Goal: Find specific page/section: Find specific page/section

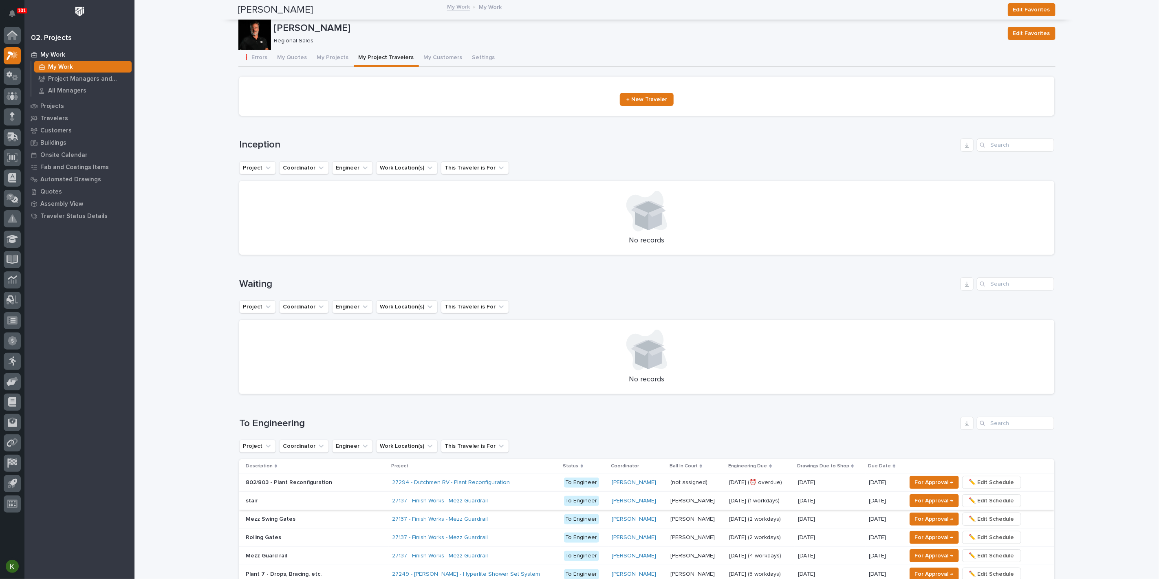
scroll to position [90, 0]
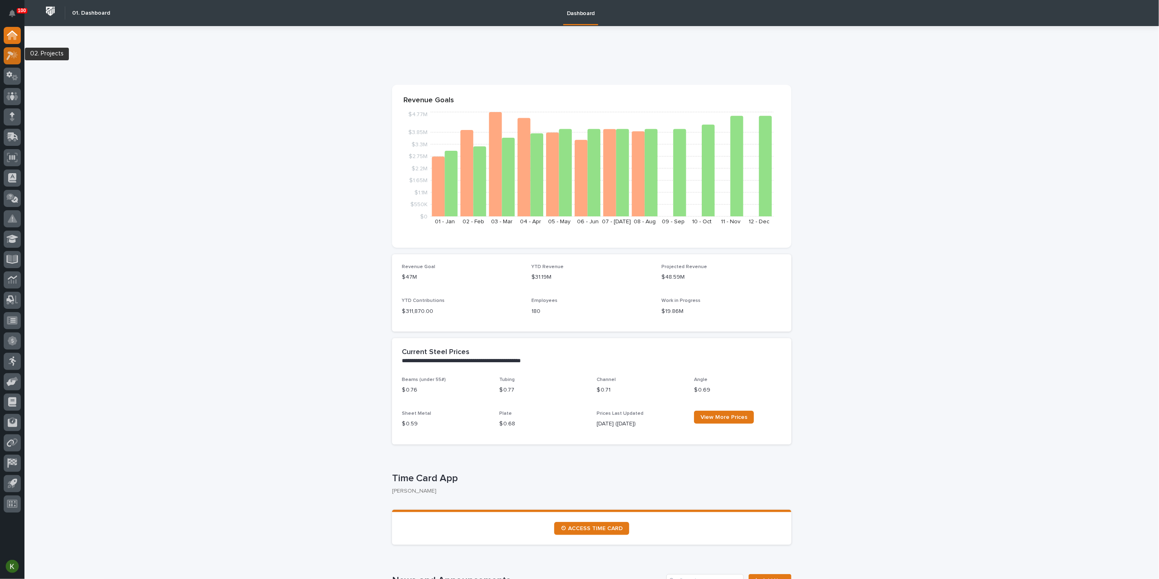
click at [9, 56] on icon at bounding box center [10, 55] width 7 height 9
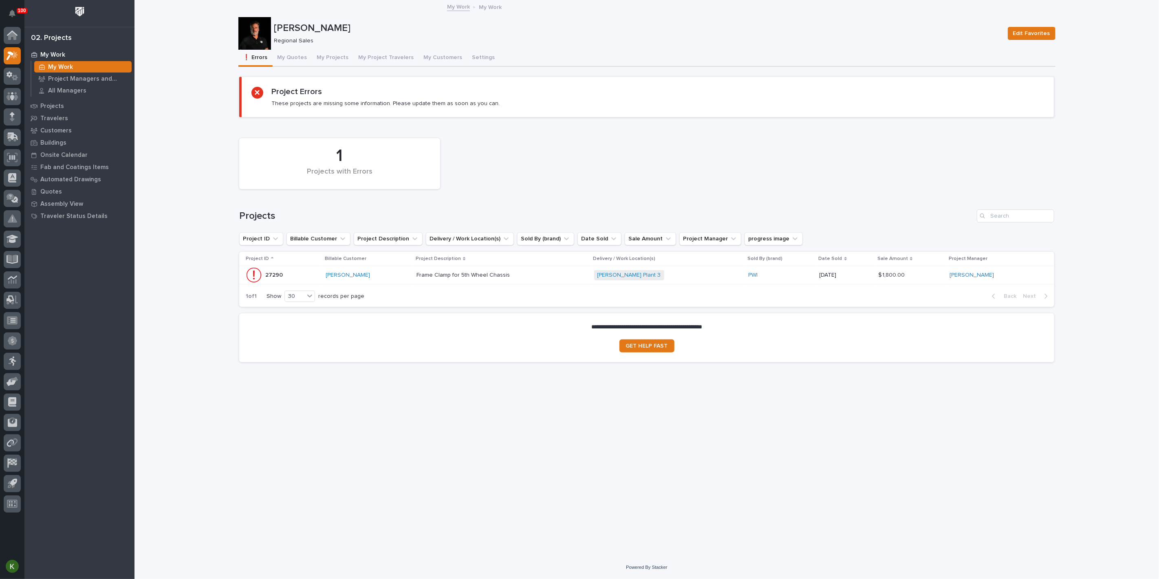
click at [570, 282] on div "Frame Clamp for 5th Wheel Chassis Frame Clamp for 5th Wheel Chassis" at bounding box center [501, 274] width 171 height 13
